Goal: Browse casually

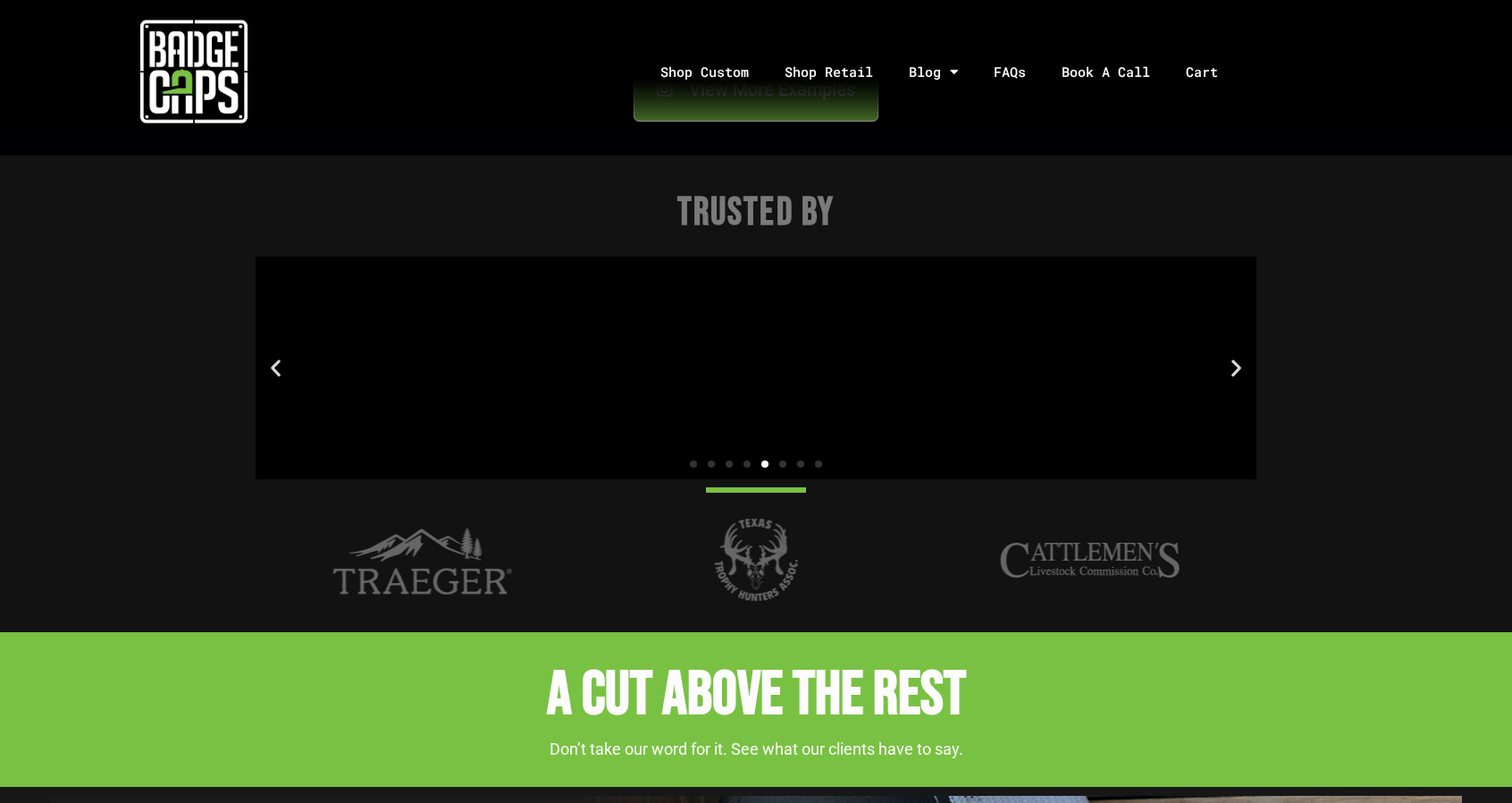
scroll to position [2278, 0]
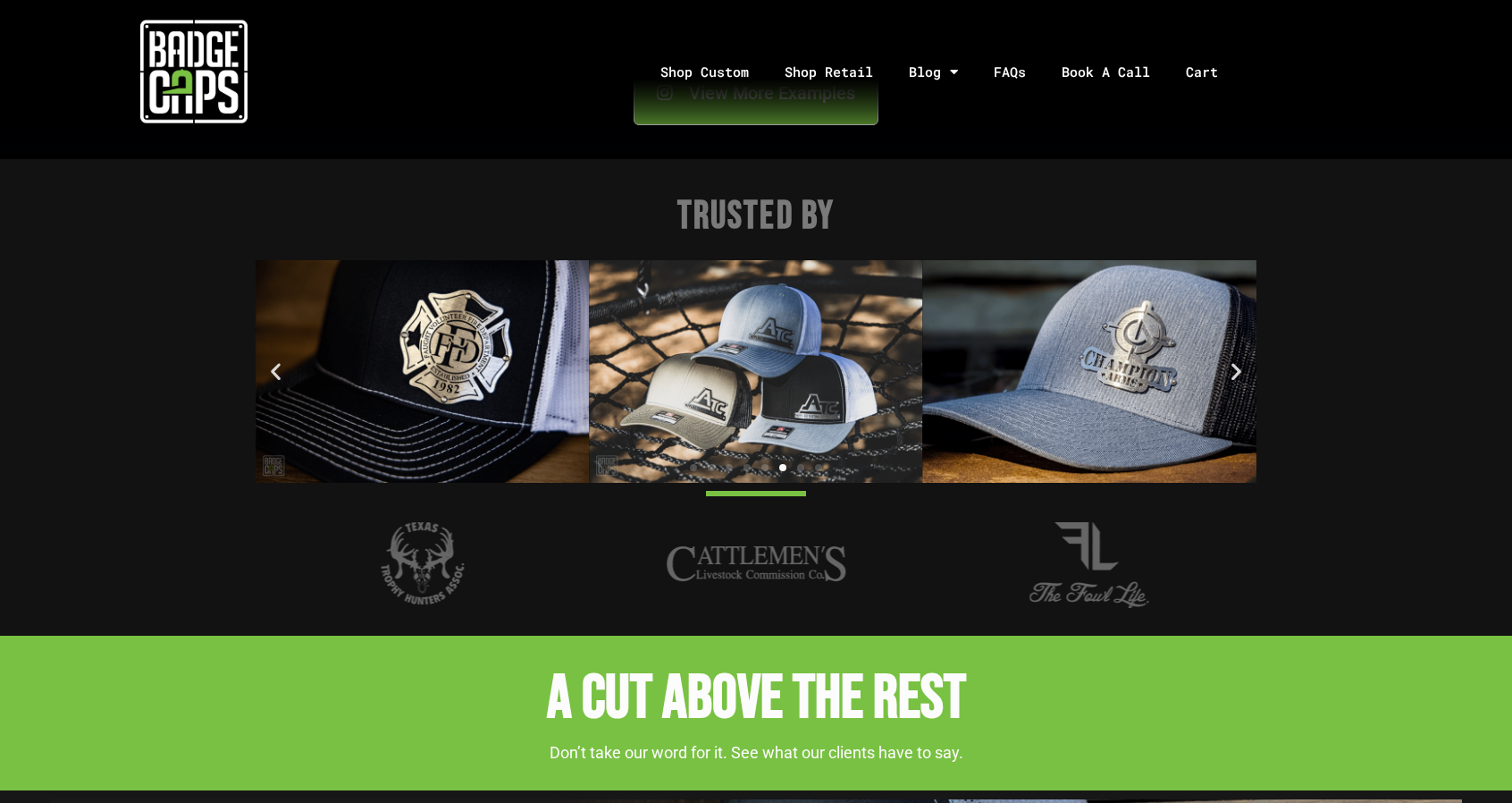
click at [1232, 375] on icon "Next slide" at bounding box center [1237, 371] width 23 height 23
click at [1234, 366] on icon "Next slide" at bounding box center [1237, 371] width 23 height 23
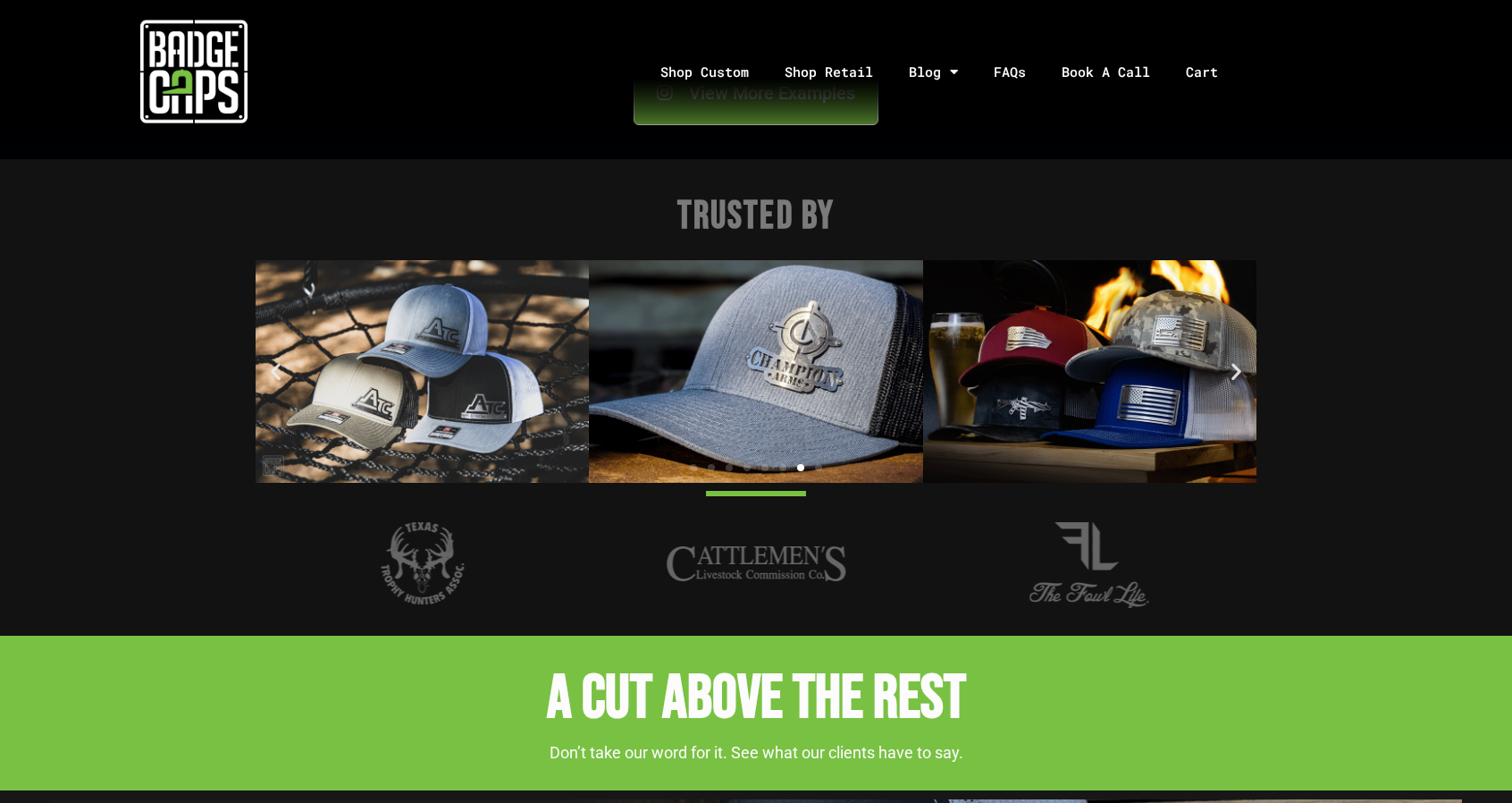
click at [1234, 366] on icon "Next slide" at bounding box center [1237, 371] width 23 height 23
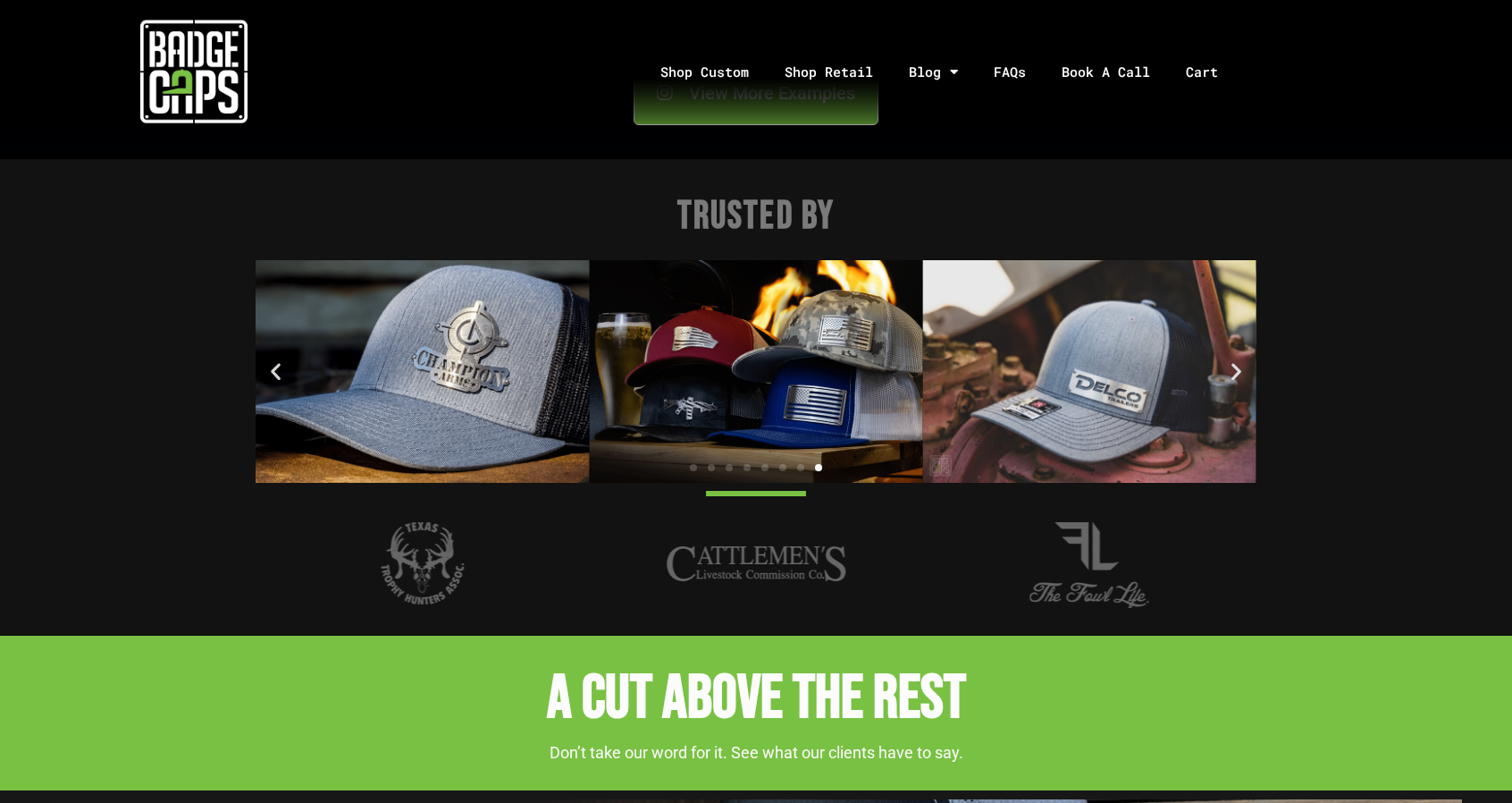
click at [1234, 366] on icon "Next slide" at bounding box center [1237, 371] width 23 height 23
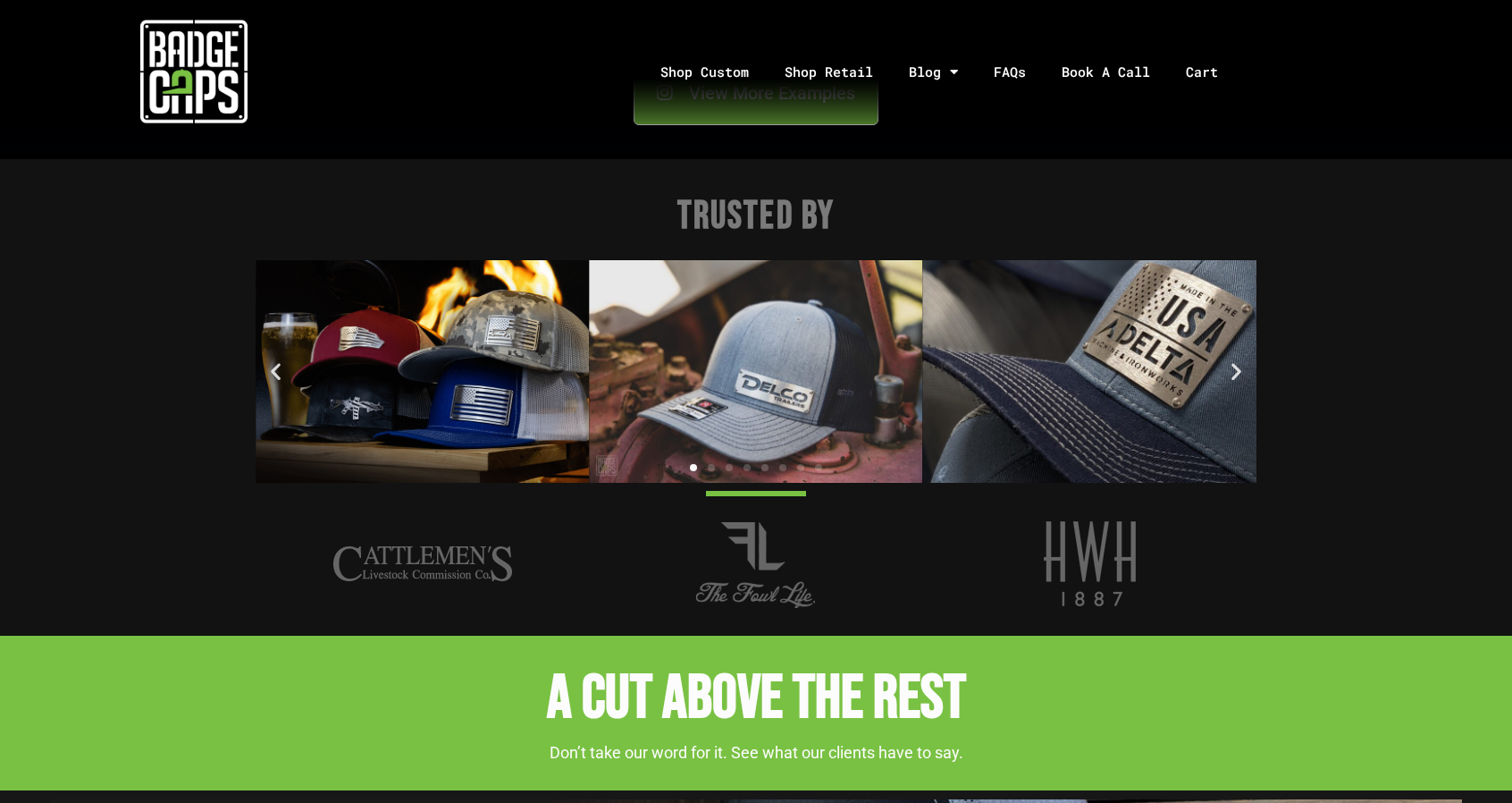
click at [1234, 366] on icon "Next slide" at bounding box center [1237, 371] width 23 height 23
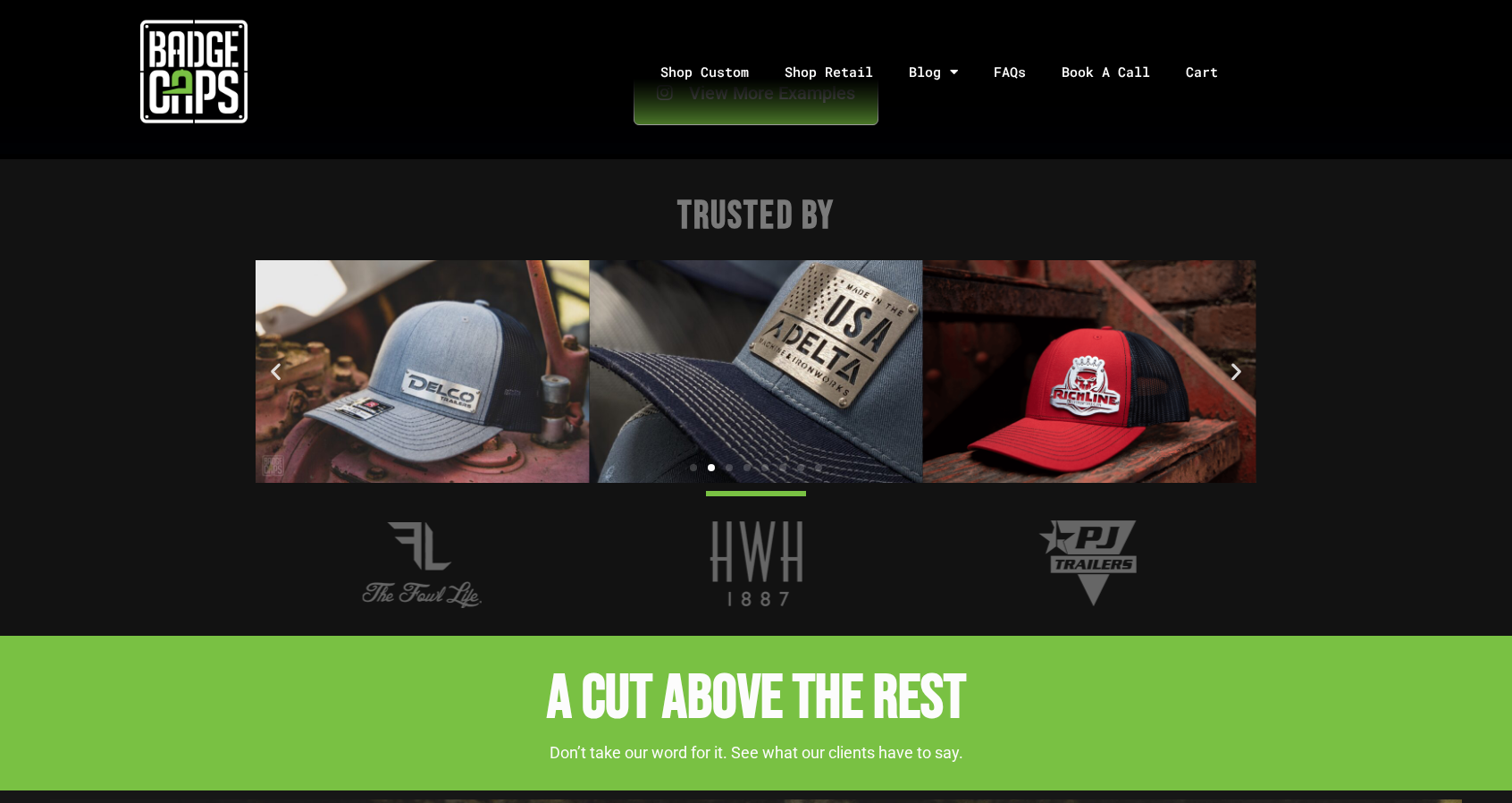
click at [1229, 361] on icon "Next slide" at bounding box center [1237, 371] width 23 height 23
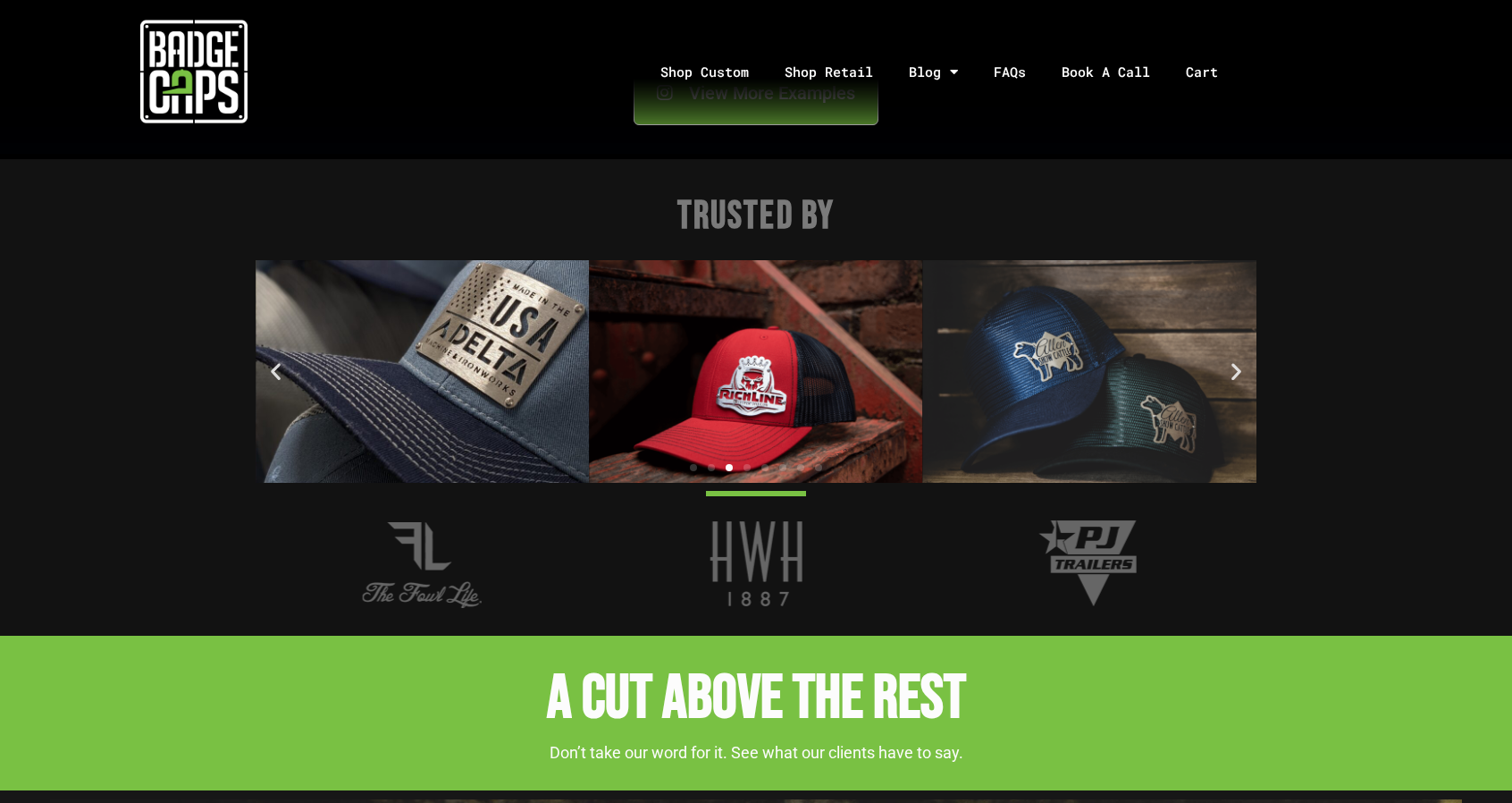
click at [1231, 361] on icon "Next slide" at bounding box center [1237, 371] width 23 height 23
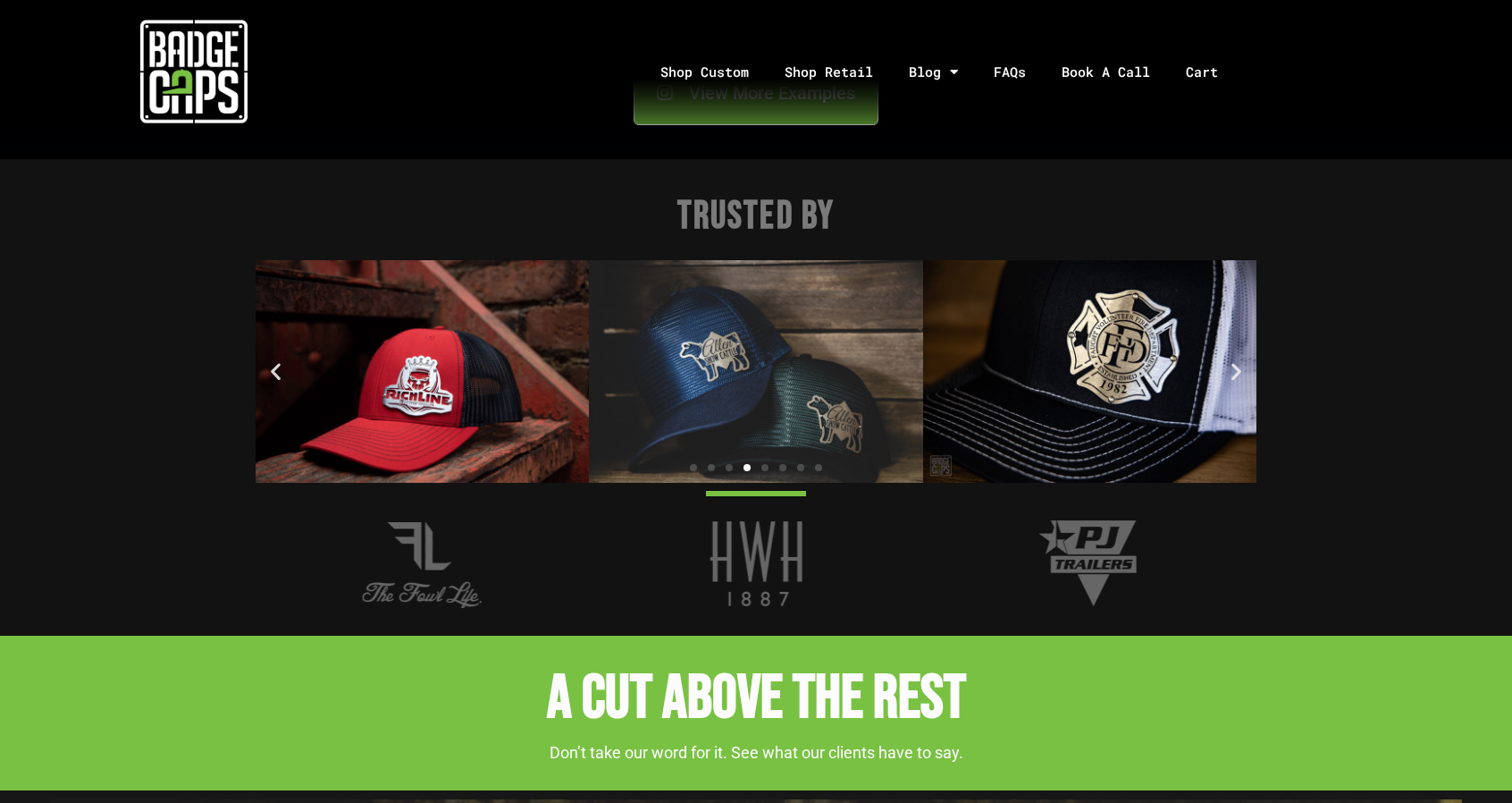
click at [1231, 361] on icon "Next slide" at bounding box center [1237, 371] width 23 height 23
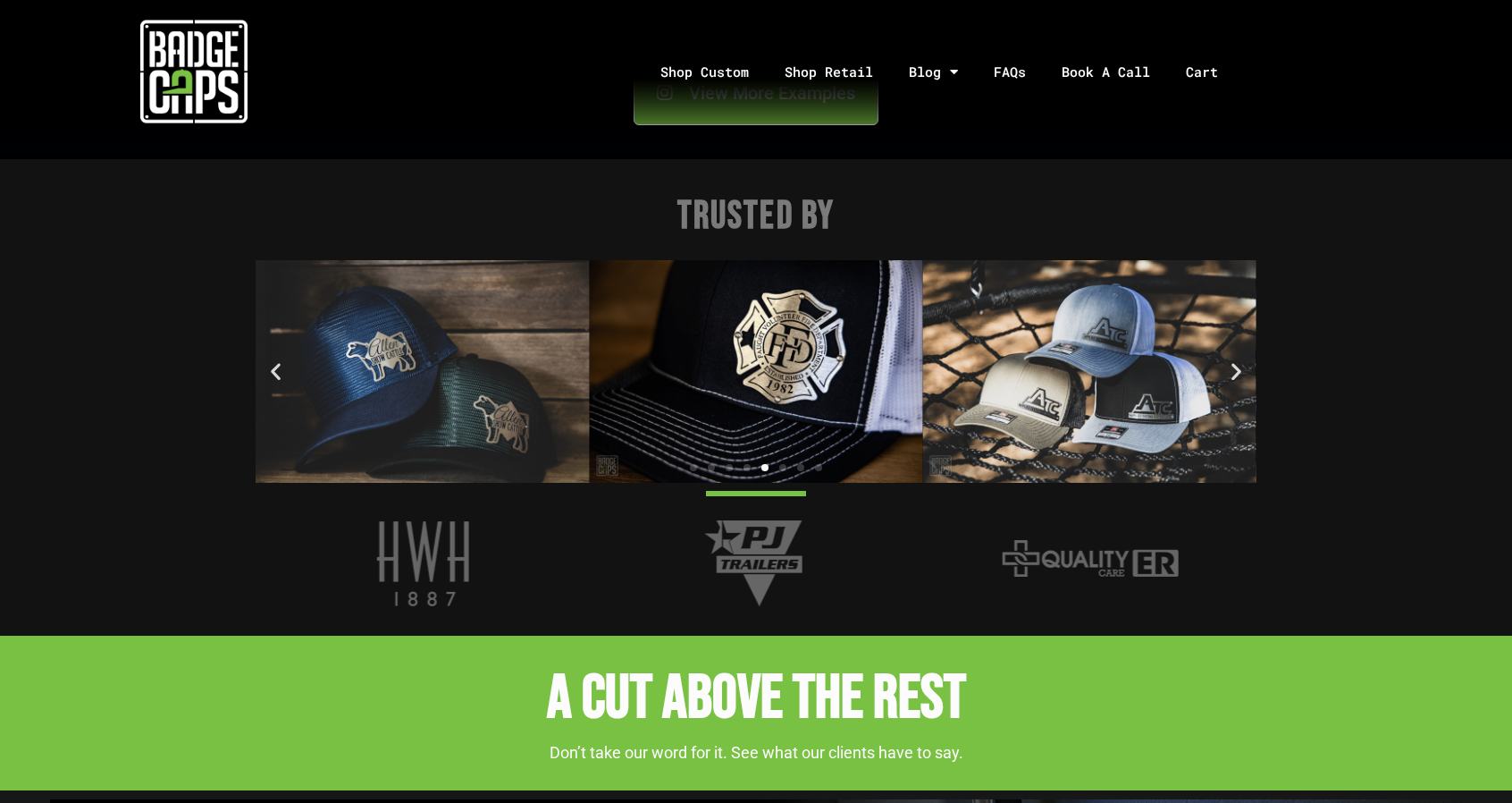
click at [1231, 361] on icon "Next slide" at bounding box center [1237, 371] width 23 height 23
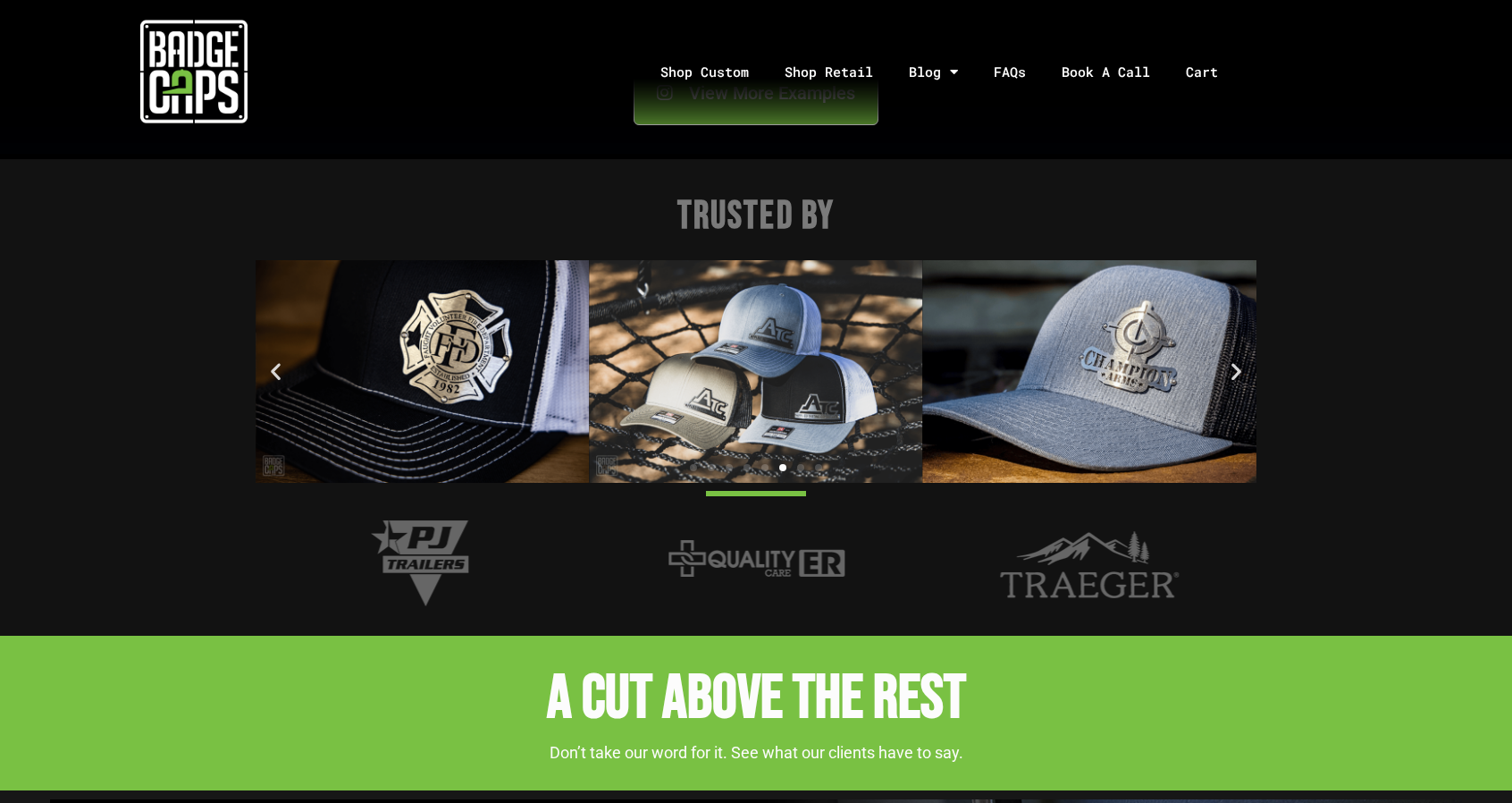
click at [1231, 361] on icon "Next slide" at bounding box center [1237, 371] width 23 height 23
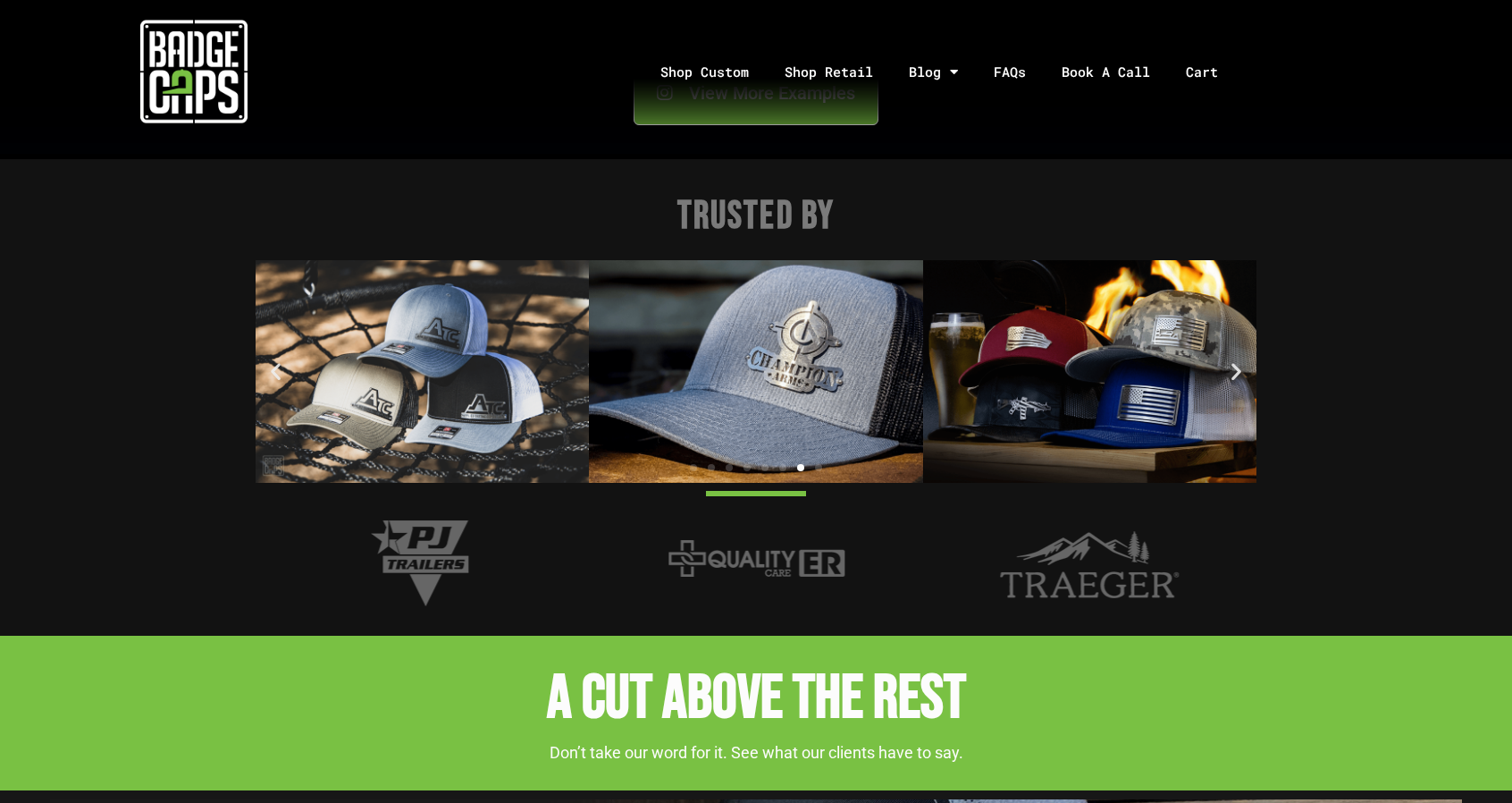
click at [1231, 361] on icon "Next slide" at bounding box center [1237, 371] width 23 height 23
